Goal: Task Accomplishment & Management: Use online tool/utility

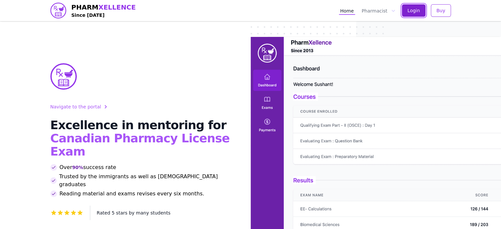
click at [421, 9] on button "Login" at bounding box center [414, 10] width 24 height 13
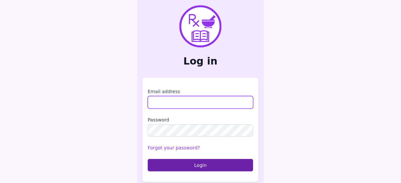
click at [185, 104] on input "Email address" at bounding box center [200, 102] width 105 height 13
type input "**********"
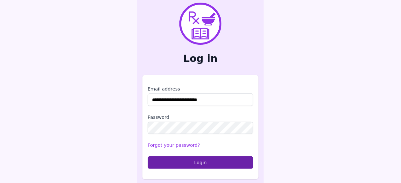
scroll to position [4, 0]
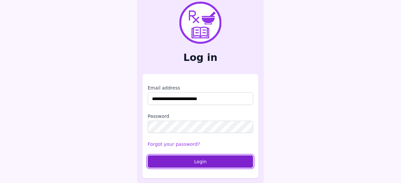
click at [204, 159] on button "Login" at bounding box center [200, 161] width 105 height 13
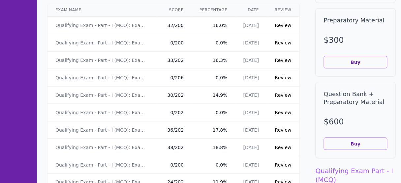
scroll to position [26, 0]
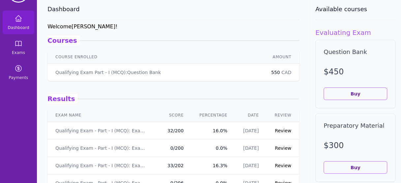
drag, startPoint x: 256, startPoint y: 130, endPoint x: 230, endPoint y: 132, distance: 26.1
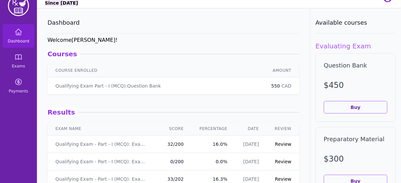
scroll to position [0, 0]
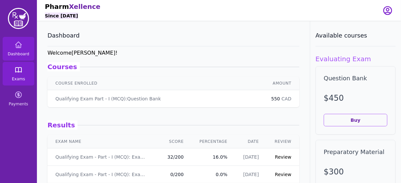
click at [16, 70] on icon at bounding box center [18, 70] width 8 height 8
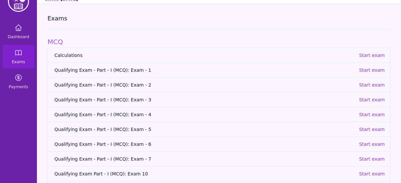
scroll to position [26, 0]
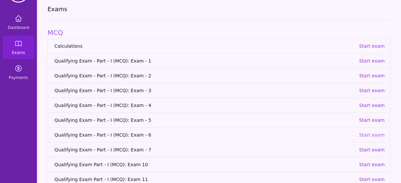
click at [377, 136] on p "Start exam" at bounding box center [372, 135] width 26 height 7
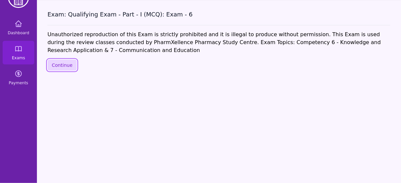
click at [64, 66] on button "Continue" at bounding box center [61, 65] width 29 height 11
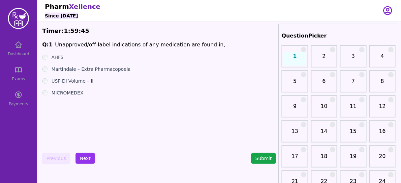
click at [58, 58] on label "AHFS" at bounding box center [57, 57] width 12 height 7
click at [87, 159] on button "Next" at bounding box center [84, 158] width 19 height 11
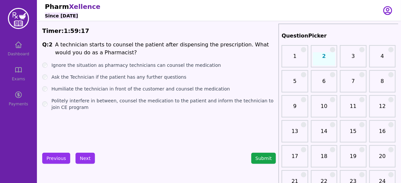
click at [144, 102] on label "Politely interfere in between, counsel the medication to the patient and inform…" at bounding box center [163, 104] width 224 height 13
click at [81, 155] on button "Next" at bounding box center [84, 158] width 19 height 11
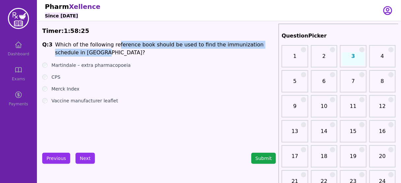
drag, startPoint x: 111, startPoint y: 46, endPoint x: 255, endPoint y: 53, distance: 144.1
click at [255, 53] on li "Which of the following reference book should be used to find the immunization s…" at bounding box center [165, 49] width 221 height 16
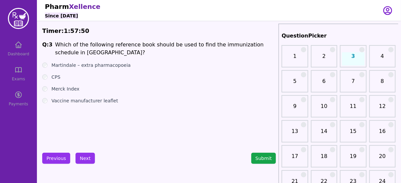
click at [57, 77] on label "CPS" at bounding box center [55, 77] width 9 height 7
click at [84, 159] on button "Next" at bounding box center [84, 158] width 19 height 11
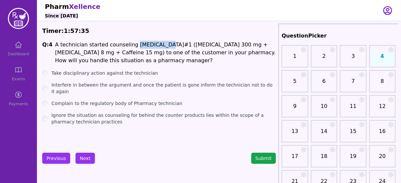
drag, startPoint x: 127, startPoint y: 46, endPoint x: 152, endPoint y: 43, distance: 24.9
click at [152, 43] on li "A technician started counseling Tylenol#1 (Acetaminophen 300 mg + Codeine 8 mg …" at bounding box center [165, 53] width 221 height 24
click at [92, 86] on label "Interfere in between the argument and once the patient is gone inform the techn…" at bounding box center [163, 88] width 224 height 13
click at [89, 156] on button "Next" at bounding box center [84, 158] width 19 height 11
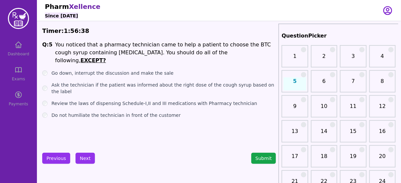
click at [114, 70] on label "Go down, interrupt the discussion and make the sale" at bounding box center [112, 73] width 122 height 7
click at [127, 82] on label "Ask the technician if the patient was informed about the right dose of the coug…" at bounding box center [163, 88] width 224 height 13
click at [84, 159] on button "Next" at bounding box center [84, 158] width 19 height 11
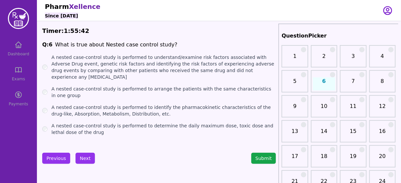
click at [224, 88] on label "A nested case-control study is performed to arrange the patients with the same …" at bounding box center [163, 92] width 224 height 13
click at [47, 65] on div "A nested case-control study is performed to understand/examine risk factors ass…" at bounding box center [159, 67] width 234 height 26
click at [53, 67] on label "A nested case-control study is performed to understand/examine risk factors ass…" at bounding box center [163, 67] width 224 height 26
click at [85, 159] on button "Next" at bounding box center [84, 158] width 19 height 11
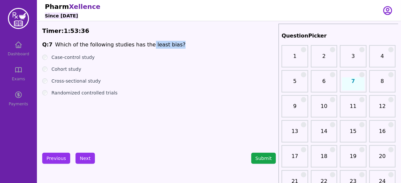
drag, startPoint x: 141, startPoint y: 45, endPoint x: 169, endPoint y: 43, distance: 28.4
click at [169, 43] on span "Q: 7 Which of the following studies has the least bias?" at bounding box center [159, 45] width 234 height 8
click at [92, 93] on label "Randomized controlled trials" at bounding box center [84, 93] width 66 height 7
click at [83, 156] on button "Next" at bounding box center [84, 158] width 19 height 11
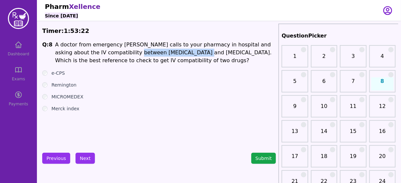
drag, startPoint x: 109, startPoint y: 53, endPoint x: 164, endPoint y: 55, distance: 55.0
click at [164, 55] on li "A doctor from emergency ward calls to your pharmacy in hospital and asking abou…" at bounding box center [165, 53] width 221 height 24
drag, startPoint x: 255, startPoint y: 44, endPoint x: 162, endPoint y: 51, distance: 93.5
click at [162, 51] on li "A doctor from emergency ward calls to your pharmacy in hospital and asking abou…" at bounding box center [165, 53] width 221 height 24
click at [65, 85] on label "Remington" at bounding box center [63, 85] width 25 height 7
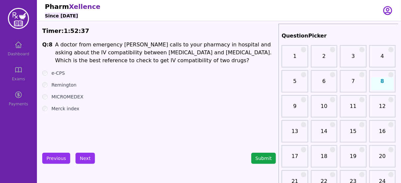
click at [67, 96] on label "MICROMEDEX" at bounding box center [67, 97] width 32 height 7
click at [69, 86] on label "Remington" at bounding box center [63, 85] width 25 height 7
click at [61, 111] on label "Merck index" at bounding box center [65, 108] width 28 height 7
click at [85, 156] on button "Next" at bounding box center [84, 158] width 19 height 11
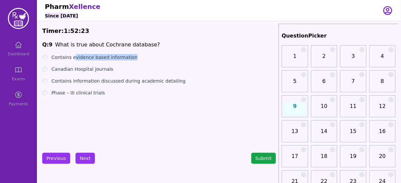
drag, startPoint x: 78, startPoint y: 58, endPoint x: 129, endPoint y: 60, distance: 51.4
click at [129, 60] on div "Contains evidence based information" at bounding box center [159, 57] width 234 height 7
click at [125, 58] on label "Contains evidence based information" at bounding box center [94, 57] width 86 height 7
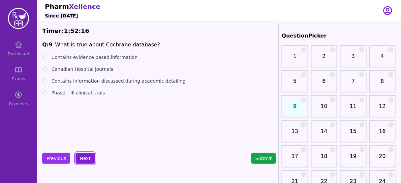
click at [79, 157] on button "Next" at bounding box center [84, 158] width 19 height 11
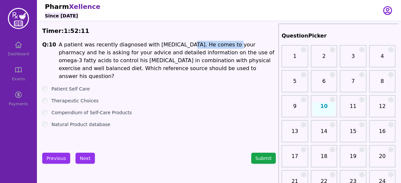
drag, startPoint x: 210, startPoint y: 44, endPoint x: 171, endPoint y: 43, distance: 38.2
click at [171, 43] on li "A patient was recently diagnosed with borderline high cholesterol. He comes to …" at bounding box center [167, 61] width 217 height 40
drag, startPoint x: 128, startPoint y: 69, endPoint x: 218, endPoint y: 68, distance: 89.6
click at [218, 68] on li "A patient was recently diagnosed with borderline high cholesterol. He comes to …" at bounding box center [167, 61] width 217 height 40
click at [67, 121] on label "Natural Product database" at bounding box center [80, 124] width 59 height 7
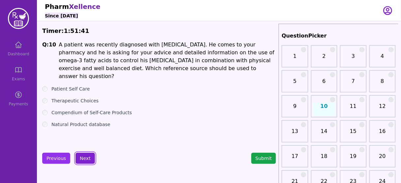
click at [82, 156] on button "Next" at bounding box center [84, 158] width 19 height 11
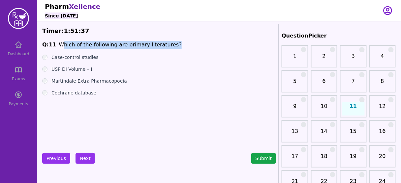
drag, startPoint x: 165, startPoint y: 46, endPoint x: 60, endPoint y: 39, distance: 105.0
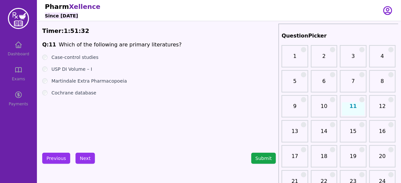
click at [68, 57] on label "Case-control studies" at bounding box center [74, 57] width 47 height 7
click at [83, 158] on button "Next" at bounding box center [84, 158] width 19 height 11
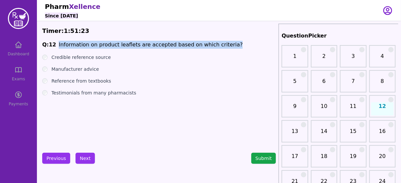
drag, startPoint x: 219, startPoint y: 46, endPoint x: 54, endPoint y: 41, distance: 164.5
click at [54, 41] on span "Q: 12 Information on product leaflets are accepted based on which criteria?" at bounding box center [159, 45] width 234 height 8
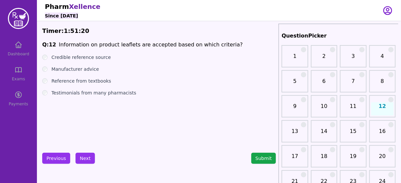
click at [81, 71] on label "Manufacturer advice" at bounding box center [74, 69] width 47 height 7
click at [96, 44] on li "Information on product leaflets are accepted based on which criteria?" at bounding box center [151, 45] width 184 height 8
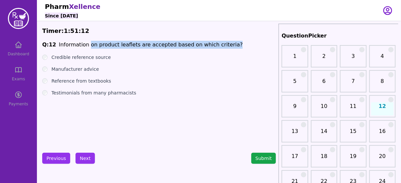
drag, startPoint x: 86, startPoint y: 44, endPoint x: 217, endPoint y: 47, distance: 131.2
click at [217, 47] on li "Information on product leaflets are accepted based on which criteria?" at bounding box center [151, 45] width 184 height 8
click at [84, 155] on button "Next" at bounding box center [84, 158] width 19 height 11
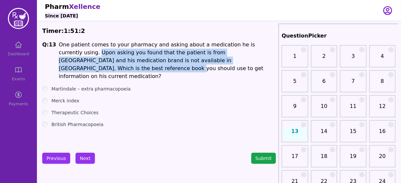
drag, startPoint x: 55, startPoint y: 52, endPoint x: 231, endPoint y: 60, distance: 176.1
click at [231, 60] on span "Q: 13 One patient comes to your pharmacy and asking about a medication he is cu…" at bounding box center [159, 61] width 234 height 40
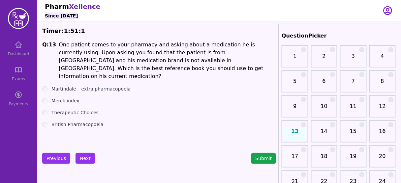
click at [90, 86] on label "Martindale – extra pharmacopoeia" at bounding box center [90, 89] width 79 height 7
click at [82, 155] on button "Next" at bounding box center [84, 158] width 19 height 11
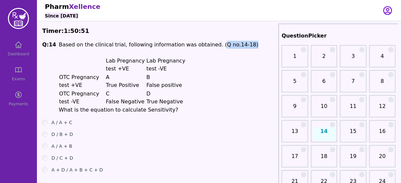
drag, startPoint x: 203, startPoint y: 45, endPoint x: 237, endPoint y: 46, distance: 33.6
click at [237, 46] on span "Q: 14 Based on the clinical trial, following information was obtained. (Q no.14…" at bounding box center [159, 77] width 234 height 73
click at [206, 60] on h1 "Based on the clinical trial, following information was obtained. (Q no.14-18) L…" at bounding box center [159, 77] width 200 height 73
click at [136, 111] on li "What is the equation to calculate Sensitivity?" at bounding box center [159, 110] width 200 height 8
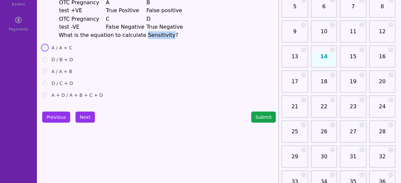
scroll to position [105, 0]
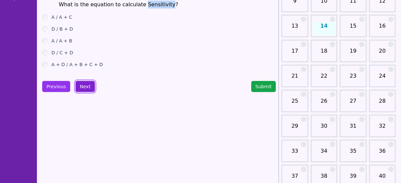
click at [85, 86] on button "Next" at bounding box center [84, 86] width 19 height 11
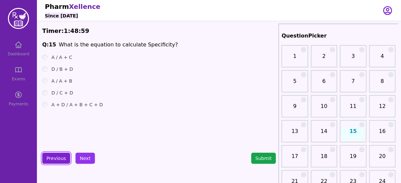
click at [59, 155] on button "Previous" at bounding box center [56, 158] width 28 height 11
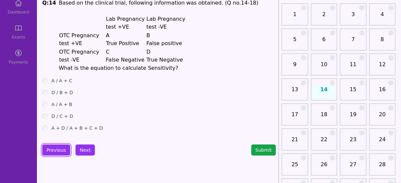
scroll to position [105, 0]
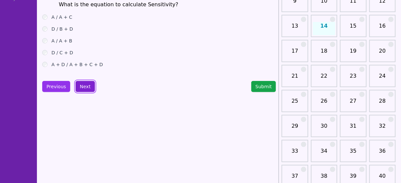
click at [89, 86] on button "Next" at bounding box center [84, 86] width 19 height 11
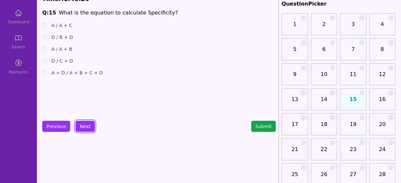
scroll to position [26, 0]
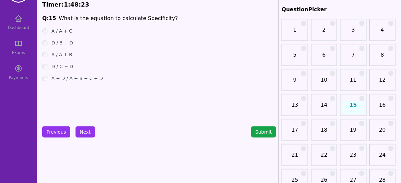
click at [58, 45] on label "D / B + D" at bounding box center [61, 43] width 21 height 7
click at [81, 130] on button "Next" at bounding box center [84, 132] width 19 height 11
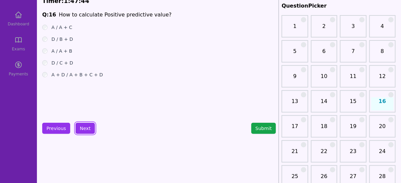
scroll to position [53, 0]
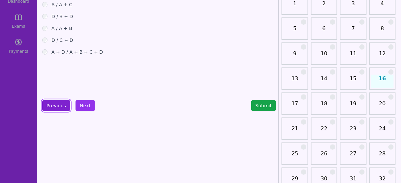
click at [60, 101] on button "Previous" at bounding box center [56, 105] width 28 height 11
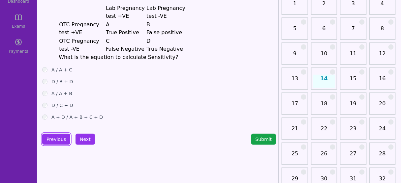
scroll to position [26, 0]
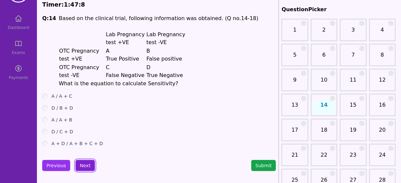
click at [85, 165] on button "Next" at bounding box center [84, 165] width 19 height 11
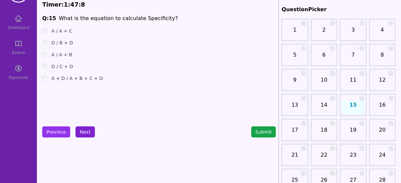
click at [86, 130] on button "Next" at bounding box center [84, 132] width 19 height 11
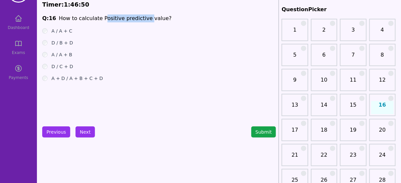
drag, startPoint x: 98, startPoint y: 18, endPoint x: 143, endPoint y: 20, distance: 45.2
click at [142, 20] on li "How to calculate Positive predictive value?" at bounding box center [115, 18] width 113 height 8
drag, startPoint x: 144, startPoint y: 20, endPoint x: 152, endPoint y: 20, distance: 7.9
click at [152, 20] on li "How to calculate Positive predictive value?" at bounding box center [115, 18] width 113 height 8
drag, startPoint x: 97, startPoint y: 18, endPoint x: 148, endPoint y: 20, distance: 50.8
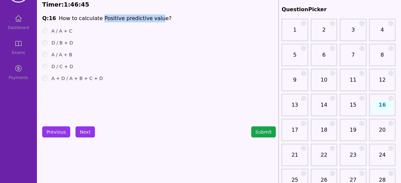
click at [148, 20] on li "How to calculate Positive predictive value?" at bounding box center [115, 18] width 113 height 8
click at [51, 131] on button "Previous" at bounding box center [56, 132] width 28 height 11
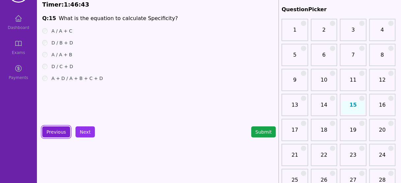
click at [51, 131] on button "Previous" at bounding box center [56, 132] width 28 height 11
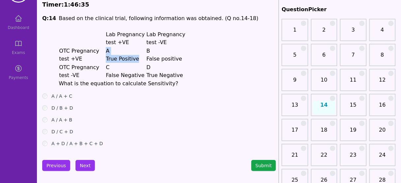
drag, startPoint x: 100, startPoint y: 59, endPoint x: 134, endPoint y: 62, distance: 33.7
click at [134, 62] on tr "OTC Pregnancy test +VE A True Positive B False positive" at bounding box center [123, 55] width 128 height 16
click at [76, 163] on button "Next" at bounding box center [84, 165] width 19 height 11
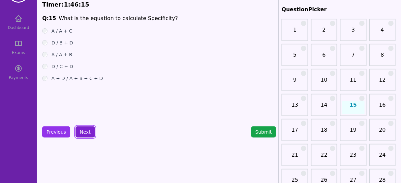
click at [79, 133] on button "Next" at bounding box center [84, 132] width 19 height 11
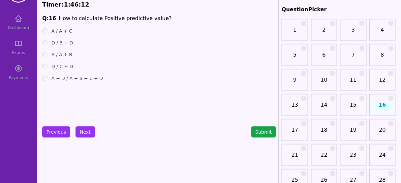
click at [62, 54] on label "A / A + B" at bounding box center [61, 54] width 21 height 7
click at [84, 132] on button "Next" at bounding box center [84, 132] width 19 height 11
click at [64, 67] on label "D / C + D" at bounding box center [62, 66] width 22 height 7
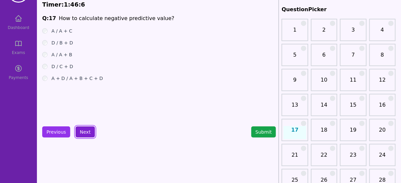
click at [84, 129] on button "Next" at bounding box center [84, 132] width 19 height 11
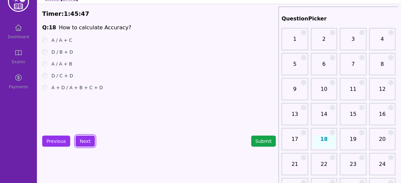
scroll to position [26, 0]
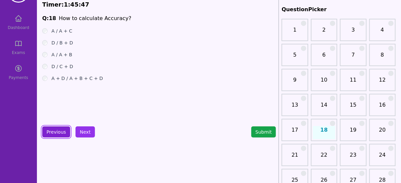
click at [60, 129] on button "Previous" at bounding box center [56, 132] width 28 height 11
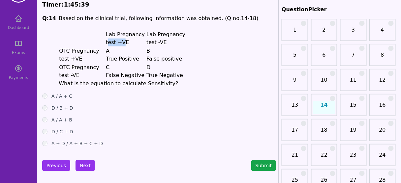
drag, startPoint x: 104, startPoint y: 43, endPoint x: 121, endPoint y: 45, distance: 16.2
click at [121, 45] on p "Lab Pregnancy test +VE" at bounding box center [126, 39] width 40 height 16
drag, startPoint x: 105, startPoint y: 57, endPoint x: 124, endPoint y: 59, distance: 18.2
click at [124, 59] on p "True Positive" at bounding box center [126, 59] width 40 height 8
click at [77, 165] on button "Next" at bounding box center [84, 165] width 19 height 11
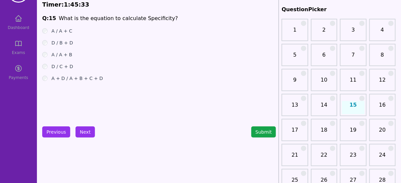
click at [79, 133] on button "Next" at bounding box center [84, 132] width 19 height 11
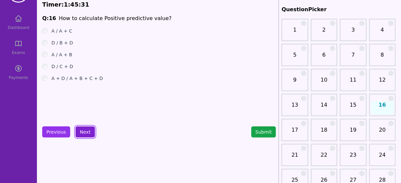
click at [81, 130] on button "Next" at bounding box center [84, 132] width 19 height 11
click at [85, 130] on button "Next" at bounding box center [84, 132] width 19 height 11
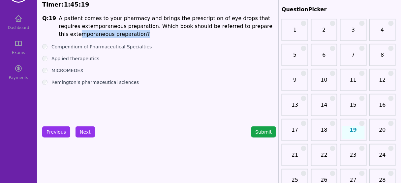
drag, startPoint x: 244, startPoint y: 27, endPoint x: 255, endPoint y: 33, distance: 12.4
click at [255, 33] on li "A patient comes to your pharmacy and brings the prescription of eye drops that …" at bounding box center [167, 26] width 217 height 24
click at [70, 80] on label "Remington’s pharmaceutical sciences" at bounding box center [94, 82] width 87 height 7
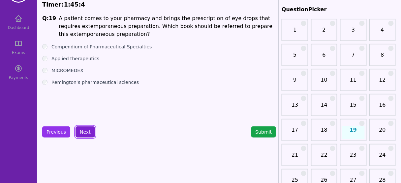
click at [85, 131] on button "Next" at bounding box center [84, 132] width 19 height 11
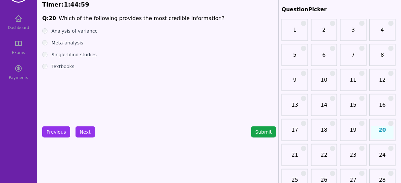
click at [77, 43] on label "Meta-analysis" at bounding box center [67, 43] width 32 height 7
click at [87, 130] on button "Next" at bounding box center [84, 132] width 19 height 11
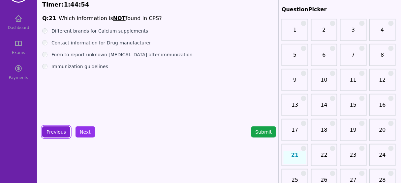
click at [52, 134] on button "Previous" at bounding box center [56, 132] width 28 height 11
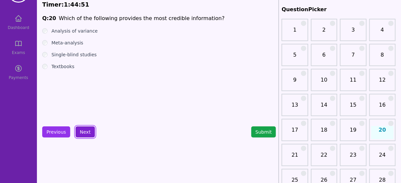
click at [82, 135] on button "Next" at bounding box center [84, 132] width 19 height 11
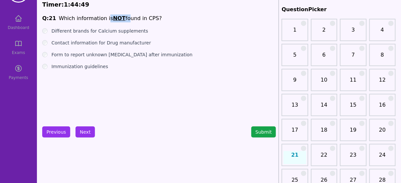
drag, startPoint x: 108, startPoint y: 17, endPoint x: 120, endPoint y: 17, distance: 11.9
click at [120, 17] on li "Which information is NOT found in CPS?" at bounding box center [110, 18] width 103 height 8
click at [76, 67] on label "Immunization guidelines" at bounding box center [79, 66] width 57 height 7
click at [92, 41] on label "Contact information for Drug manufacturer" at bounding box center [100, 43] width 99 height 7
click at [85, 132] on button "Next" at bounding box center [84, 132] width 19 height 11
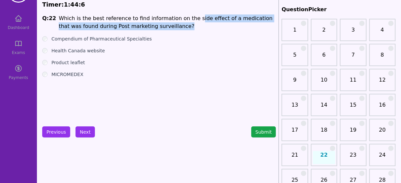
drag, startPoint x: 184, startPoint y: 20, endPoint x: 160, endPoint y: 26, distance: 24.9
click at [160, 26] on li "Which is the best reference to find information on the side effect of a medicat…" at bounding box center [167, 22] width 217 height 16
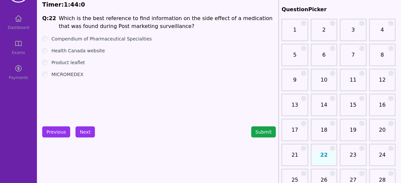
click at [82, 51] on label "Health Canada website" at bounding box center [77, 50] width 53 height 7
click at [86, 129] on button "Next" at bounding box center [84, 132] width 19 height 11
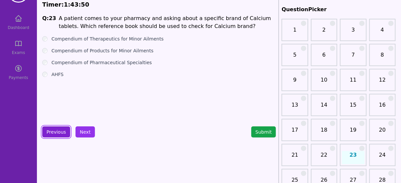
click at [58, 131] on button "Previous" at bounding box center [56, 132] width 28 height 11
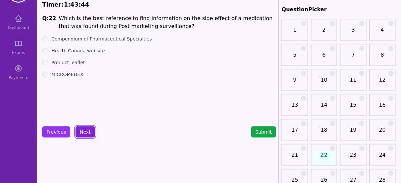
click at [83, 130] on button "Next" at bounding box center [84, 132] width 19 height 11
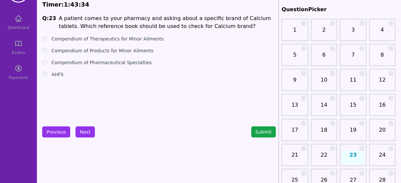
click at [114, 48] on label "Compendium of Products for Minor Ailments" at bounding box center [102, 50] width 102 height 7
click at [85, 130] on button "Next" at bounding box center [84, 132] width 19 height 11
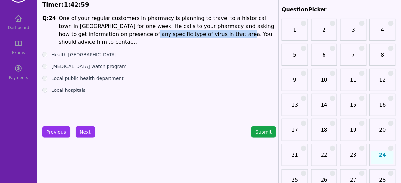
drag, startPoint x: 85, startPoint y: 36, endPoint x: 169, endPoint y: 36, distance: 83.7
click at [169, 36] on li "One of your regular customers in pharmacy is planning to travel to a historical…" at bounding box center [167, 30] width 217 height 32
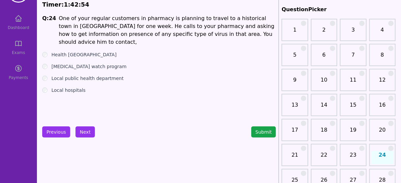
click at [64, 51] on label "Health Canada" at bounding box center [83, 54] width 65 height 7
click at [82, 129] on button "Next" at bounding box center [84, 132] width 19 height 11
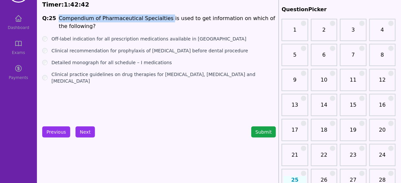
drag, startPoint x: 56, startPoint y: 19, endPoint x: 158, endPoint y: 18, distance: 101.8
click at [158, 18] on span "Q: 25 Compendium of Pharmaceutical Specialties is used to get information on wh…" at bounding box center [159, 22] width 234 height 16
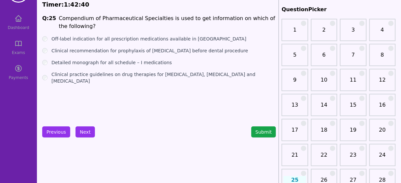
click at [111, 39] on label "Off-label indication for all prescription medications available in Canada" at bounding box center [148, 39] width 195 height 7
click at [155, 50] on label "Clinical recommendation for prophylaxis of Endocarditis before dental procedure" at bounding box center [149, 50] width 196 height 7
click at [173, 75] on label "Clinical practice guidelines on drug therapies for Asthma, COPD and Hypertension" at bounding box center [163, 77] width 224 height 13
click at [83, 53] on label "Clinical recommendation for prophylaxis of Endocarditis before dental procedure" at bounding box center [149, 50] width 196 height 7
click at [87, 131] on button "Next" at bounding box center [84, 132] width 19 height 11
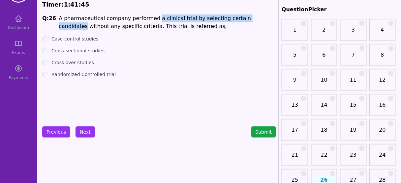
drag, startPoint x: 146, startPoint y: 18, endPoint x: 249, endPoint y: 21, distance: 102.5
click at [249, 21] on li "A pharmaceutical company performed a clinical trial by selecting certain candid…" at bounding box center [167, 22] width 217 height 16
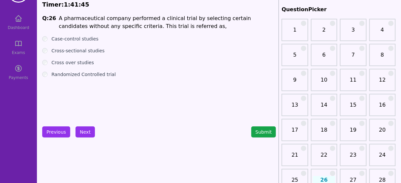
click at [178, 25] on li "A pharmaceutical company performed a clinical trial by selecting certain candid…" at bounding box center [167, 22] width 217 height 16
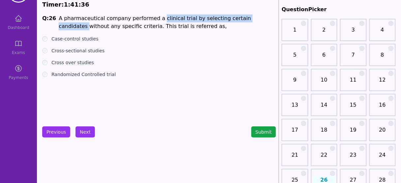
drag, startPoint x: 157, startPoint y: 19, endPoint x: 251, endPoint y: 18, distance: 94.2
click at [251, 18] on li "A pharmaceutical company performed a clinical trial by selecting certain candid…" at bounding box center [167, 22] width 217 height 16
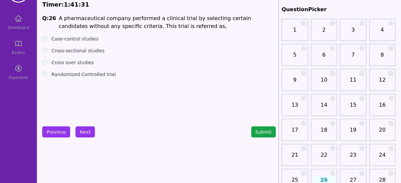
click at [148, 35] on div "Q: 26 A pharmaceutical company performed a clinical trial by selecting certain …" at bounding box center [159, 63] width 234 height 99
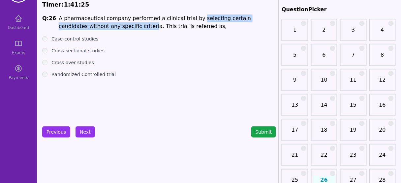
drag, startPoint x: 185, startPoint y: 19, endPoint x: 99, endPoint y: 24, distance: 86.1
click at [99, 24] on li "A pharmaceutical company performed a clinical trial by selecting certain candid…" at bounding box center [167, 22] width 217 height 16
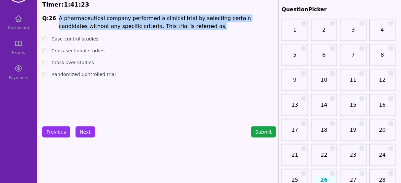
drag, startPoint x: 158, startPoint y: 27, endPoint x: 55, endPoint y: 18, distance: 103.1
click at [55, 18] on span "Q: 26 A pharmaceutical company performed a clinical trial by selecting certain …" at bounding box center [159, 22] width 234 height 16
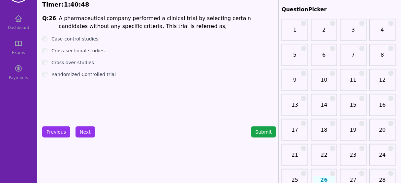
click at [102, 75] on label "Randomized Controlled trial" at bounding box center [83, 74] width 64 height 7
click at [83, 128] on button "Next" at bounding box center [84, 132] width 19 height 11
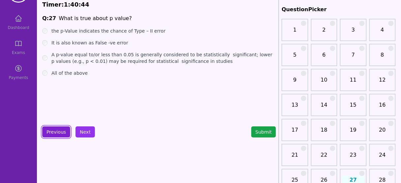
click at [55, 129] on button "Previous" at bounding box center [56, 132] width 28 height 11
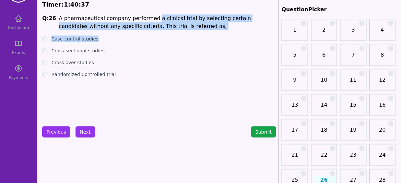
drag, startPoint x: 148, startPoint y: 18, endPoint x: 157, endPoint y: 31, distance: 15.4
click at [157, 31] on div "Q: 26 A pharmaceutical company performed a clinical trial by selecting certain …" at bounding box center [159, 63] width 234 height 99
click at [135, 29] on li "A pharmaceutical company performed a clinical trial by selecting certain candid…" at bounding box center [167, 22] width 217 height 16
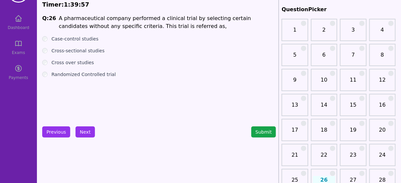
click at [71, 50] on label "Cross-sectional studies" at bounding box center [77, 50] width 53 height 7
click at [89, 73] on label "Randomized Controlled trial" at bounding box center [83, 74] width 64 height 7
click at [88, 129] on button "Next" at bounding box center [84, 132] width 19 height 11
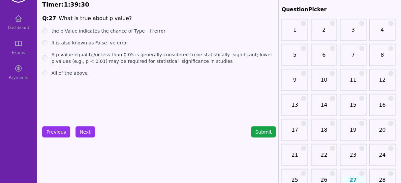
click at [100, 59] on label "A p-value equal to/or less than 0.05 is generally considered to be statisticall…" at bounding box center [163, 57] width 224 height 13
click at [81, 132] on button "Next" at bounding box center [84, 132] width 19 height 11
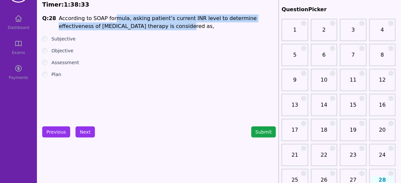
drag, startPoint x: 133, startPoint y: 27, endPoint x: 105, endPoint y: 21, distance: 28.3
click at [105, 21] on li "According to SOAP formula, asking patient’s current INR level to determine effe…" at bounding box center [167, 22] width 217 height 16
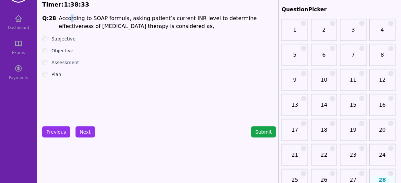
click at [67, 19] on li "According to SOAP formula, asking patient’s current INR level to determine effe…" at bounding box center [167, 22] width 217 height 16
click at [83, 19] on li "According to SOAP formula, asking patient’s current INR level to determine effe…" at bounding box center [167, 22] width 217 height 16
drag, startPoint x: 157, startPoint y: 19, endPoint x: 190, endPoint y: 18, distance: 32.3
click at [190, 18] on li "According to SOAP formula, asking patient’s current INR level to determine effe…" at bounding box center [167, 22] width 217 height 16
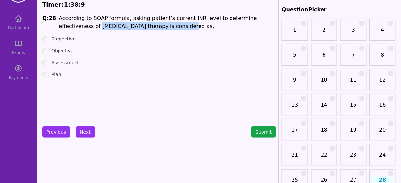
drag, startPoint x: 55, startPoint y: 28, endPoint x: 141, endPoint y: 27, distance: 86.0
click at [141, 27] on span "Q: 28 According to SOAP formula, asking patient’s current INR level to determin…" at bounding box center [159, 22] width 234 height 16
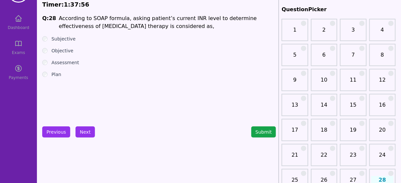
click at [55, 74] on label "Plan" at bounding box center [56, 74] width 10 height 7
click at [63, 62] on label "Assessment" at bounding box center [65, 62] width 28 height 7
click at [61, 51] on label "Objective" at bounding box center [62, 50] width 22 height 7
click at [84, 132] on button "Next" at bounding box center [84, 132] width 19 height 11
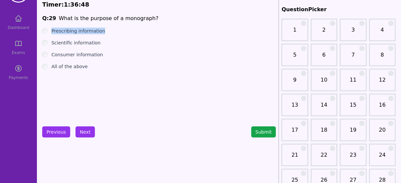
drag, startPoint x: 106, startPoint y: 31, endPoint x: 50, endPoint y: 31, distance: 55.7
click at [50, 31] on div "Prescribing information" at bounding box center [159, 31] width 234 height 7
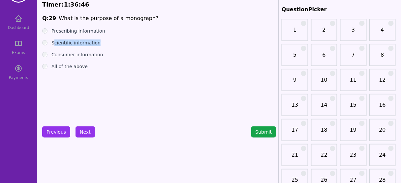
drag, startPoint x: 105, startPoint y: 43, endPoint x: 53, endPoint y: 41, distance: 52.1
click at [53, 41] on div "Scientific information" at bounding box center [159, 43] width 234 height 7
click at [72, 56] on label "Consumer information" at bounding box center [77, 54] width 52 height 7
click at [86, 134] on button "Next" at bounding box center [84, 132] width 19 height 11
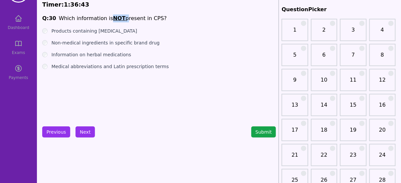
drag, startPoint x: 118, startPoint y: 17, endPoint x: 103, endPoint y: 16, distance: 14.5
click at [103, 16] on li "Which information is NOT present in CPS?" at bounding box center [113, 18] width 108 height 8
click at [95, 31] on label "Products containing Ethanol" at bounding box center [94, 31] width 86 height 7
click at [124, 45] on label "Non-medical ingredients in specific brand drug" at bounding box center [105, 43] width 108 height 7
click at [149, 68] on label "Medical abbreviations and Latin prescription terms" at bounding box center [109, 66] width 117 height 7
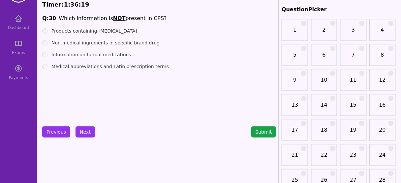
click at [80, 65] on label "Medical abbreviations and Latin prescription terms" at bounding box center [109, 66] width 117 height 7
click at [78, 45] on label "Non-medical ingredients in specific brand drug" at bounding box center [105, 43] width 108 height 7
click at [87, 130] on button "Next" at bounding box center [84, 132] width 19 height 11
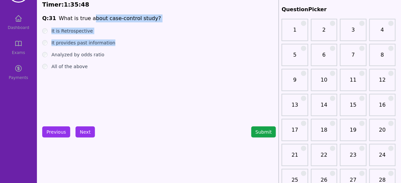
drag, startPoint x: 108, startPoint y: 17, endPoint x: 113, endPoint y: 40, distance: 23.7
click at [113, 40] on div "Q: 31 What is true about case-control study? It is Retrospective It provides pa…" at bounding box center [159, 63] width 234 height 99
click at [118, 38] on ul "It is Retrospective It provides past information Analyzed by odds ratio All of …" at bounding box center [159, 49] width 234 height 42
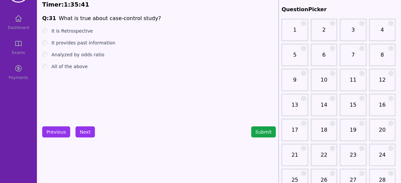
click at [69, 67] on label "All of the above" at bounding box center [69, 66] width 36 height 7
drag, startPoint x: 79, startPoint y: 129, endPoint x: 84, endPoint y: 127, distance: 5.3
click at [79, 129] on button "Next" at bounding box center [84, 132] width 19 height 11
click at [62, 31] on label "Prevalence" at bounding box center [63, 31] width 25 height 7
click at [127, 17] on li "Cross sectional studies are performed to measure," at bounding box center [125, 18] width 133 height 8
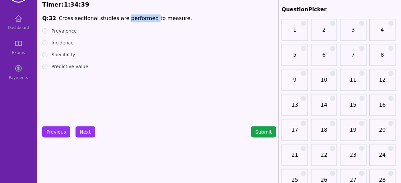
click at [127, 17] on li "Cross sectional studies are performed to measure," at bounding box center [125, 18] width 133 height 8
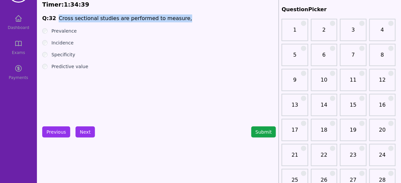
click at [127, 17] on li "Cross sectional studies are performed to measure," at bounding box center [125, 18] width 133 height 8
click at [82, 132] on button "Next" at bounding box center [84, 132] width 19 height 11
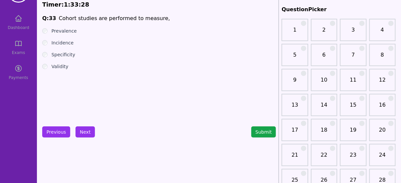
click at [57, 66] on label "Validity" at bounding box center [59, 66] width 17 height 7
click at [68, 56] on label "Specificity" at bounding box center [63, 54] width 24 height 7
click at [64, 42] on label "Incidence" at bounding box center [62, 43] width 22 height 7
click at [58, 69] on label "Validity" at bounding box center [59, 66] width 17 height 7
click at [88, 134] on button "Next" at bounding box center [84, 132] width 19 height 11
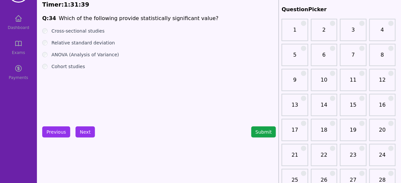
click at [71, 57] on label "ANOVA (Analysis of Variance)" at bounding box center [85, 54] width 68 height 7
click at [77, 134] on button "Next" at bounding box center [84, 132] width 19 height 11
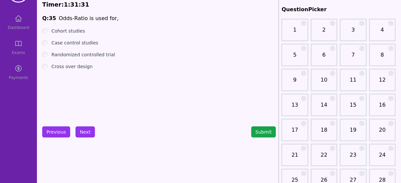
click at [76, 43] on label "Case control studies" at bounding box center [74, 43] width 47 height 7
click at [84, 130] on button "Next" at bounding box center [84, 132] width 19 height 11
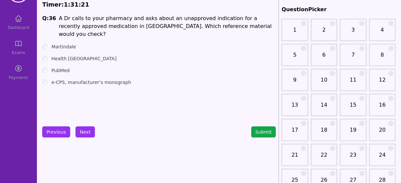
click at [57, 55] on label "Health Canada" at bounding box center [83, 58] width 65 height 7
click at [84, 133] on button "Next" at bounding box center [84, 132] width 19 height 11
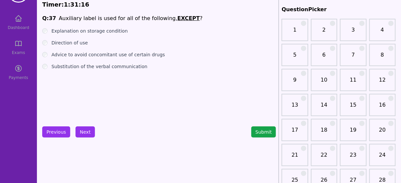
click at [177, 18] on u "EXCEPT" at bounding box center [188, 18] width 22 height 6
click at [88, 66] on label "Substitution of the verbal communication" at bounding box center [99, 66] width 96 height 7
click at [82, 129] on button "Next" at bounding box center [84, 132] width 19 height 11
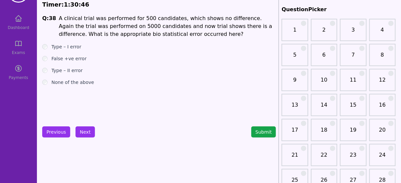
click at [101, 25] on li "A clinical trial was performed for 500 candidates, which shows no difference. A…" at bounding box center [167, 26] width 217 height 24
click at [74, 70] on label "Type – II error" at bounding box center [66, 70] width 31 height 7
click at [80, 132] on button "Next" at bounding box center [84, 132] width 19 height 11
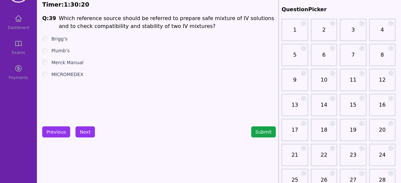
click at [74, 62] on label "Merck Manual" at bounding box center [67, 62] width 32 height 7
click at [84, 128] on button "Next" at bounding box center [84, 132] width 19 height 11
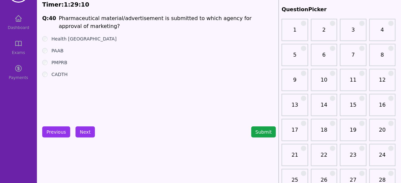
click at [60, 48] on label "PAAB" at bounding box center [57, 50] width 12 height 7
click at [84, 129] on button "Next" at bounding box center [84, 132] width 19 height 11
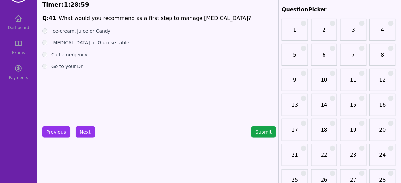
click at [81, 46] on ul "Ice-cream, Juice or Candy Dextrose or Glucose tablet Call emergency Go to your …" at bounding box center [159, 49] width 234 height 42
click at [81, 43] on label "Dextrose or Glucose tablet" at bounding box center [90, 43] width 79 height 7
click at [83, 133] on button "Next" at bounding box center [84, 132] width 19 height 11
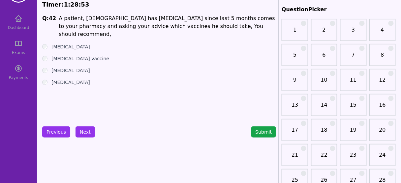
click at [53, 130] on button "Previous" at bounding box center [56, 132] width 28 height 11
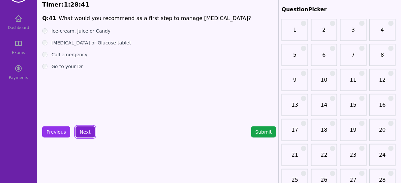
click at [87, 129] on button "Next" at bounding box center [84, 132] width 19 height 11
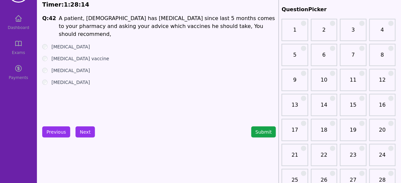
click at [90, 79] on label "Pneumococcal Vaccine" at bounding box center [70, 82] width 39 height 7
click at [174, 18] on li "A patient, 60 years old has COPD since last 5 months comes to your pharmacy and…" at bounding box center [167, 26] width 217 height 24
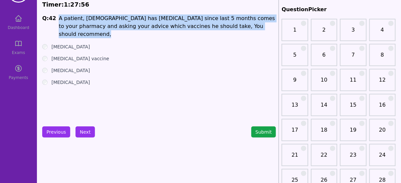
click at [174, 18] on li "A patient, 60 years old has COPD since last 5 months comes to your pharmacy and…" at bounding box center [167, 26] width 217 height 24
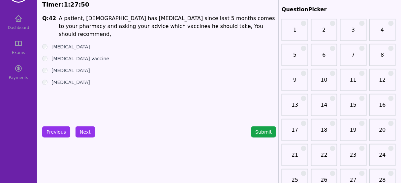
click at [75, 67] on label "Herpes-zoster vaccine" at bounding box center [70, 70] width 39 height 7
click at [85, 79] on label "Pneumococcal Vaccine" at bounding box center [70, 82] width 39 height 7
click at [84, 66] on ul "Tetanus Vaccine Meningococcal vaccine Herpes-zoster vaccine Pneumococcal Vaccine" at bounding box center [159, 64] width 234 height 42
click at [79, 67] on label "Herpes-zoster vaccine" at bounding box center [70, 70] width 39 height 7
click at [79, 79] on label "Pneumococcal Vaccine" at bounding box center [70, 82] width 39 height 7
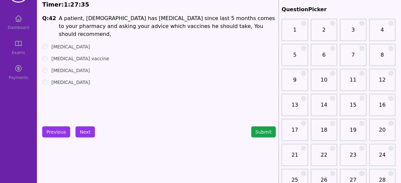
click at [81, 67] on label "Herpes-zoster vaccine" at bounding box center [70, 70] width 39 height 7
click at [78, 79] on label "Pneumococcal Vaccine" at bounding box center [70, 82] width 39 height 7
click at [78, 67] on label "Herpes-zoster vaccine" at bounding box center [70, 70] width 39 height 7
click at [60, 79] on label "Pneumococcal Vaccine" at bounding box center [70, 82] width 39 height 7
click at [68, 67] on label "Herpes-zoster vaccine" at bounding box center [70, 70] width 39 height 7
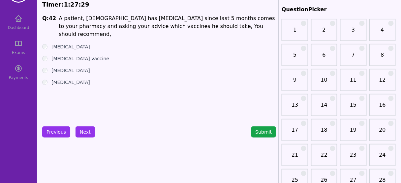
click at [61, 79] on label "Pneumococcal Vaccine" at bounding box center [70, 82] width 39 height 7
click at [69, 67] on label "Herpes-zoster vaccine" at bounding box center [70, 70] width 39 height 7
click at [68, 79] on label "Pneumococcal Vaccine" at bounding box center [70, 82] width 39 height 7
click at [84, 67] on label "Herpes-zoster vaccine" at bounding box center [70, 70] width 39 height 7
click at [80, 130] on button "Next" at bounding box center [84, 132] width 19 height 11
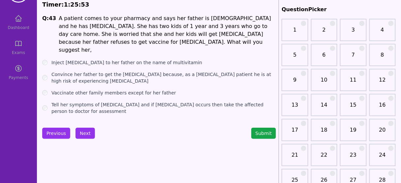
click at [109, 71] on label "Convince her father to get the Influenza vaccine because, as a COPD patient he …" at bounding box center [163, 77] width 224 height 13
click at [85, 131] on button "Next" at bounding box center [84, 133] width 19 height 11
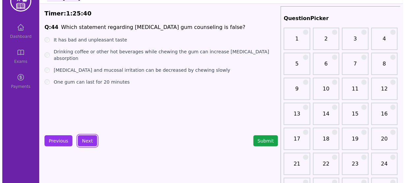
scroll to position [16, 0]
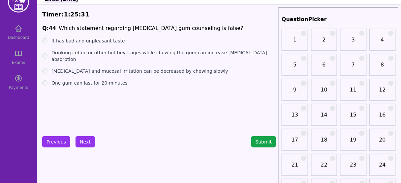
click at [136, 52] on label "Drinking coffee or other hot beverages while chewing the gum can increase nicot…" at bounding box center [163, 55] width 224 height 13
click at [85, 137] on button "Next" at bounding box center [84, 141] width 19 height 11
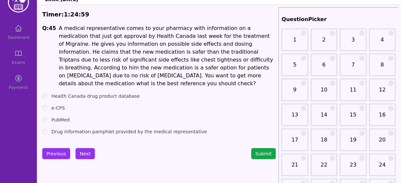
click at [53, 117] on label "PubMed" at bounding box center [60, 120] width 18 height 7
click at [108, 93] on label "Health Canada drug product database" at bounding box center [95, 96] width 88 height 7
click at [87, 148] on button "Next" at bounding box center [84, 153] width 19 height 11
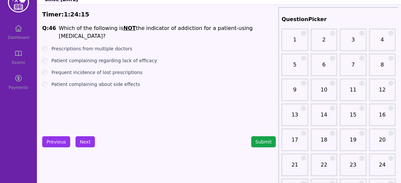
click at [91, 81] on label "Patient complaining about side effects" at bounding box center [95, 84] width 89 height 7
click at [85, 140] on button "Next" at bounding box center [84, 141] width 19 height 11
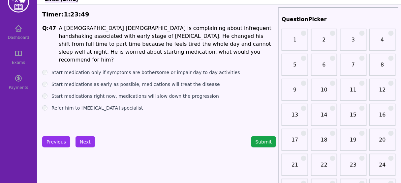
click at [117, 81] on label "Start medications as early as possible, medications will treat the disease" at bounding box center [135, 84] width 168 height 7
click at [111, 93] on label "Start medications right now, medications will slow down the progression" at bounding box center [134, 96] width 167 height 7
click at [83, 140] on button "Next" at bounding box center [84, 141] width 19 height 11
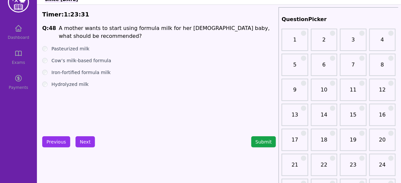
click at [84, 73] on label "Iron-fortified formula milk" at bounding box center [80, 72] width 59 height 7
click at [85, 142] on button "Next" at bounding box center [84, 141] width 19 height 11
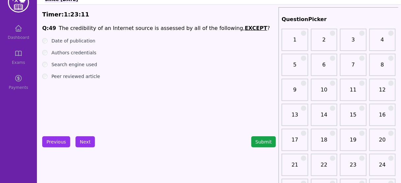
click at [79, 40] on label "Date of publication" at bounding box center [73, 41] width 44 height 7
click at [86, 146] on button "Next" at bounding box center [84, 141] width 19 height 11
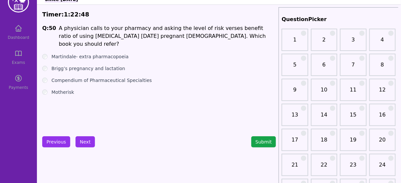
click at [102, 65] on label "Brigg’s pregnancy and lactation" at bounding box center [88, 68] width 74 height 7
click at [265, 144] on button "Submit" at bounding box center [263, 141] width 25 height 11
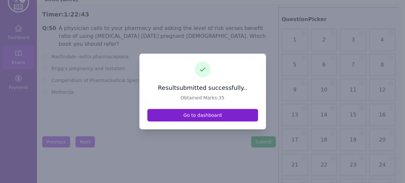
click at [203, 114] on link "Go to dashboard" at bounding box center [202, 115] width 111 height 13
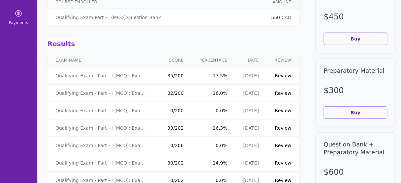
scroll to position [82, 0]
click at [278, 73] on link "Review" at bounding box center [283, 75] width 16 height 5
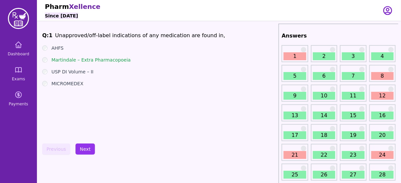
click at [297, 55] on link "1" at bounding box center [294, 56] width 22 height 8
click at [86, 149] on button "Next" at bounding box center [84, 149] width 19 height 11
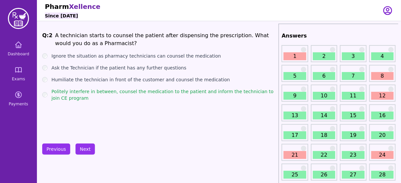
click at [383, 76] on link "8" at bounding box center [382, 76] width 22 height 8
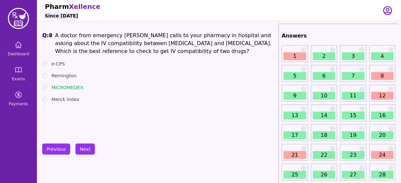
click at [381, 94] on link "12" at bounding box center [382, 96] width 22 height 8
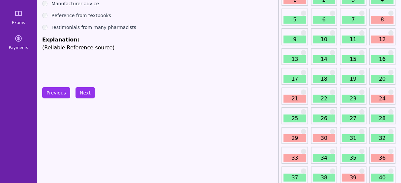
scroll to position [57, 0]
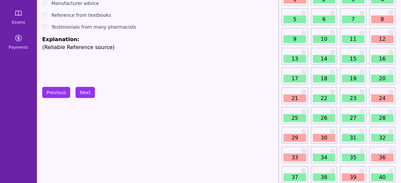
click at [290, 99] on link "21" at bounding box center [294, 99] width 22 height 8
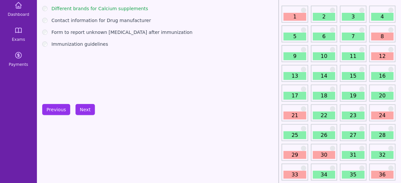
scroll to position [42, 0]
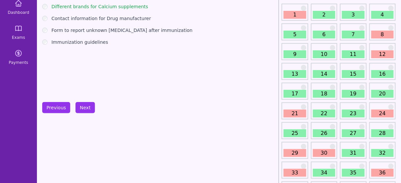
click at [378, 112] on link "24" at bounding box center [382, 114] width 22 height 8
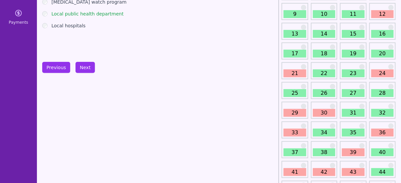
scroll to position [82, 0]
click at [297, 113] on link "29" at bounding box center [294, 113] width 22 height 8
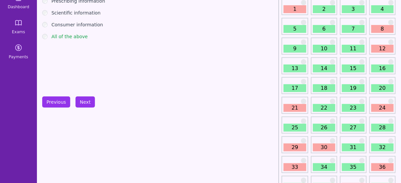
scroll to position [57, 0]
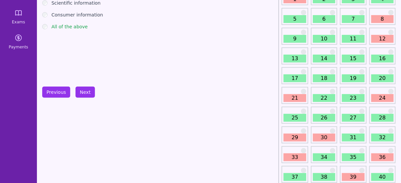
click at [325, 137] on link "30" at bounding box center [324, 138] width 22 height 8
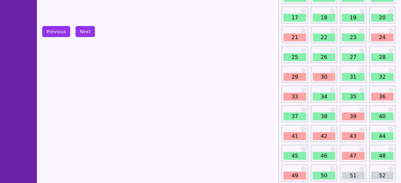
scroll to position [143, 0]
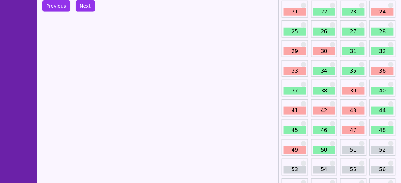
click at [383, 69] on link "36" at bounding box center [382, 71] width 22 height 8
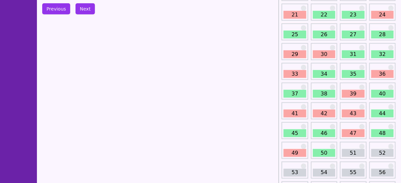
scroll to position [141, 0]
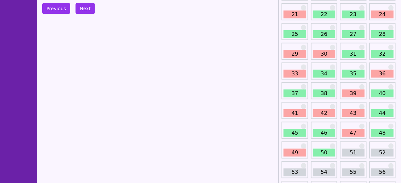
click at [352, 90] on link "39" at bounding box center [353, 94] width 22 height 8
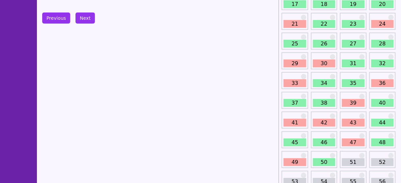
scroll to position [136, 0]
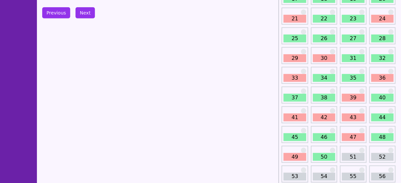
click at [291, 119] on link "41" at bounding box center [294, 118] width 22 height 8
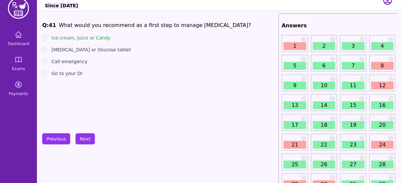
scroll to position [11, 0]
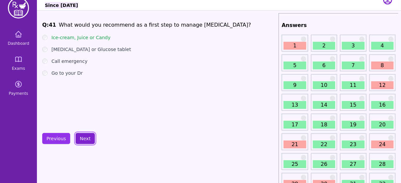
click at [82, 137] on button "Next" at bounding box center [84, 138] width 19 height 11
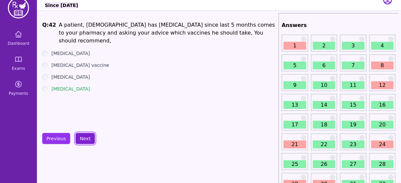
click at [82, 137] on button "Next" at bounding box center [84, 138] width 19 height 11
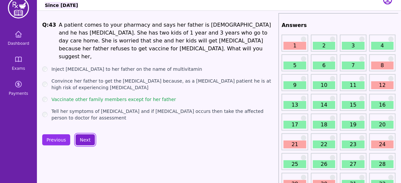
click at [82, 137] on button "Next" at bounding box center [84, 139] width 19 height 11
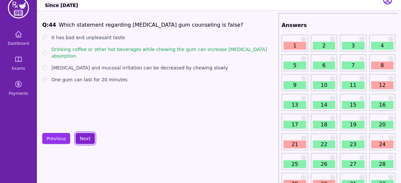
click at [82, 137] on button "Next" at bounding box center [84, 138] width 19 height 11
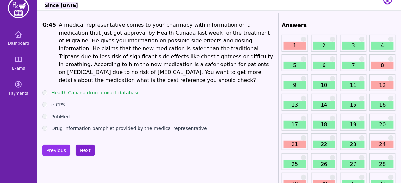
click at [82, 145] on button "Next" at bounding box center [84, 150] width 19 height 11
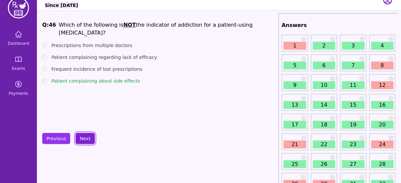
click at [82, 137] on button "Next" at bounding box center [84, 138] width 19 height 11
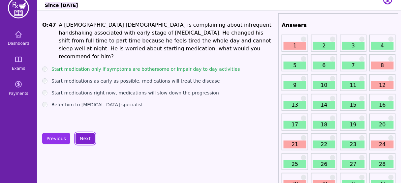
click at [82, 137] on button "Next" at bounding box center [84, 138] width 19 height 11
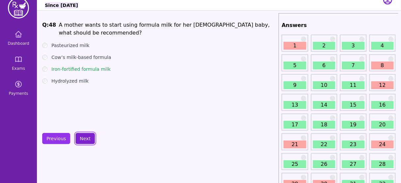
click at [82, 137] on button "Next" at bounding box center [84, 138] width 19 height 11
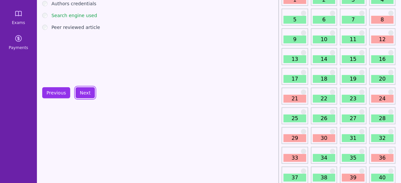
scroll to position [59, 0]
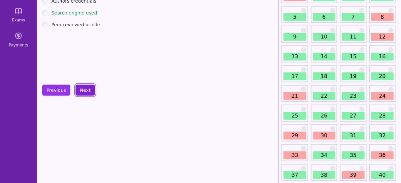
click at [82, 89] on button "Next" at bounding box center [84, 90] width 19 height 11
